Goal: Task Accomplishment & Management: Use online tool/utility

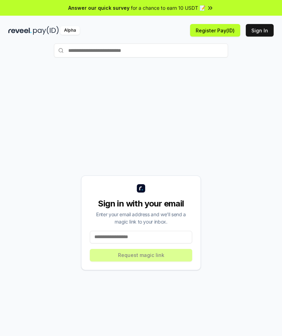
click at [266, 29] on button "Sign In" at bounding box center [260, 30] width 28 height 13
